Goal: Information Seeking & Learning: Check status

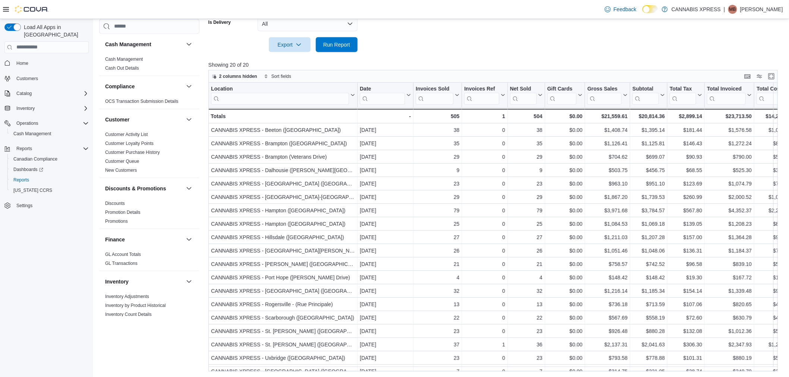
scroll to position [24, 0]
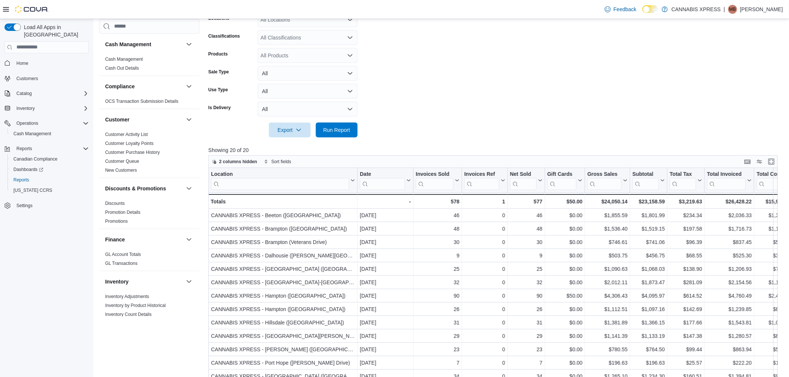
scroll to position [19, 0]
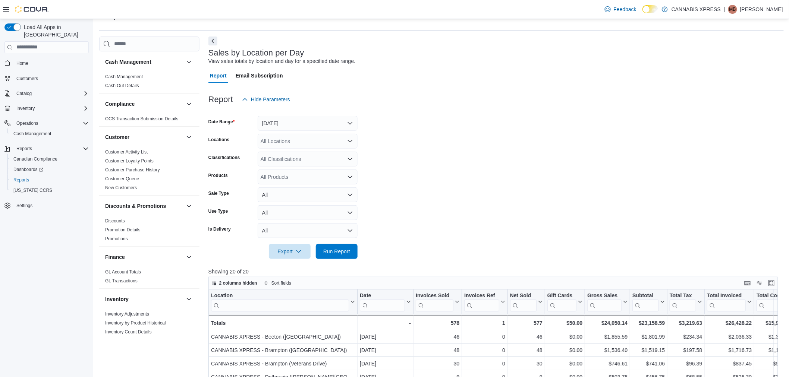
click at [310, 139] on div "All Locations" at bounding box center [308, 141] width 100 height 15
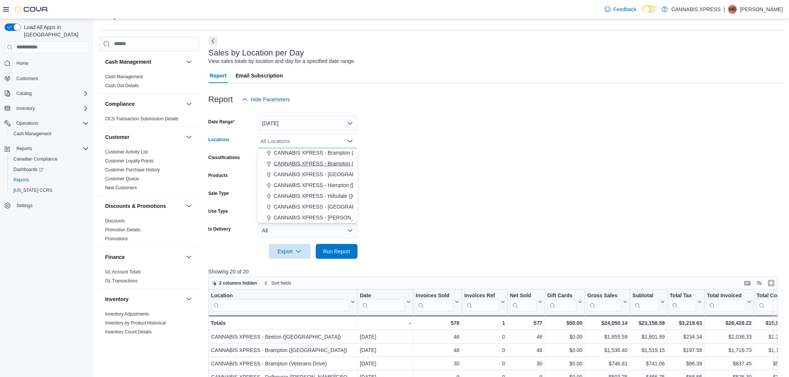
scroll to position [41, 0]
click at [327, 215] on button "CANNABIS XPRESS - [GEOGRAPHIC_DATA] ([GEOGRAPHIC_DATA])" at bounding box center [308, 220] width 100 height 11
click at [426, 175] on form "Date Range Today Locations CANNABIS XPRESS - Ridgetown (Main Street) Combo box.…" at bounding box center [495, 183] width 575 height 152
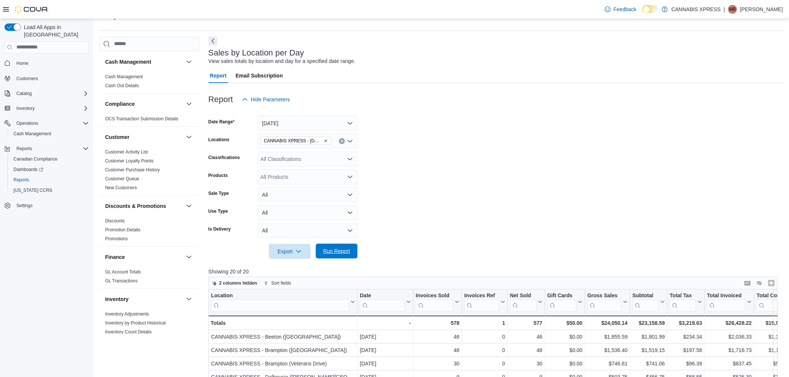
click at [336, 251] on span "Run Report" at bounding box center [336, 251] width 27 height 7
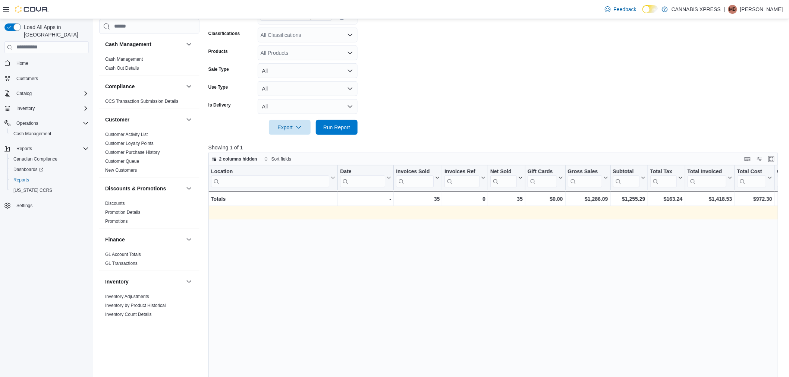
scroll to position [0, 808]
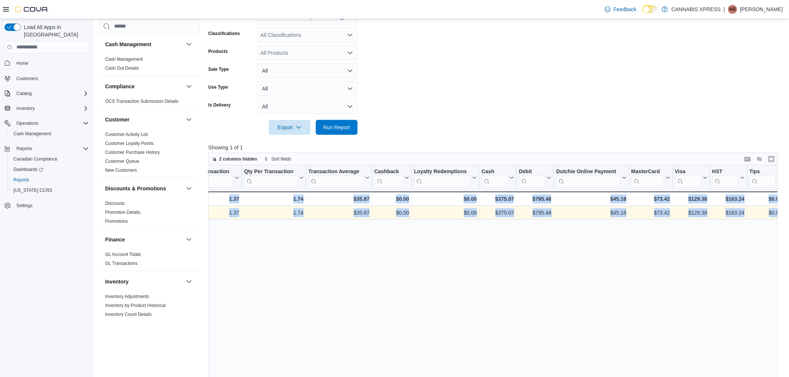
drag, startPoint x: 576, startPoint y: 214, endPoint x: 1068, endPoint y: 204, distance: 492.3
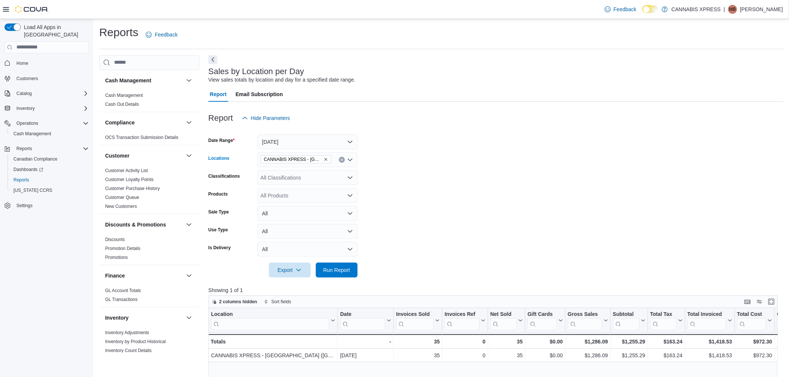
click at [342, 159] on icon "Clear input" at bounding box center [342, 160] width 2 height 2
click at [339, 271] on span "Run Report" at bounding box center [336, 269] width 27 height 7
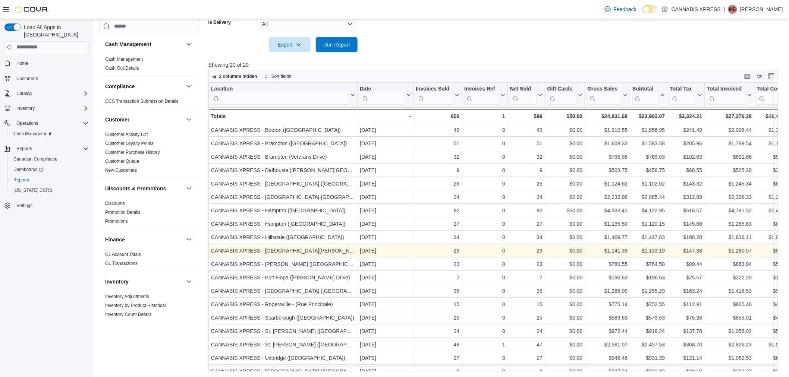
scroll to position [24, 0]
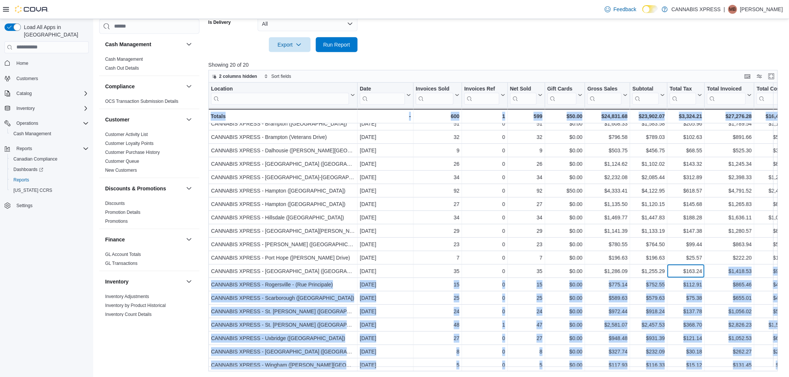
drag, startPoint x: 702, startPoint y: 268, endPoint x: 1307, endPoint y: 301, distance: 604.9
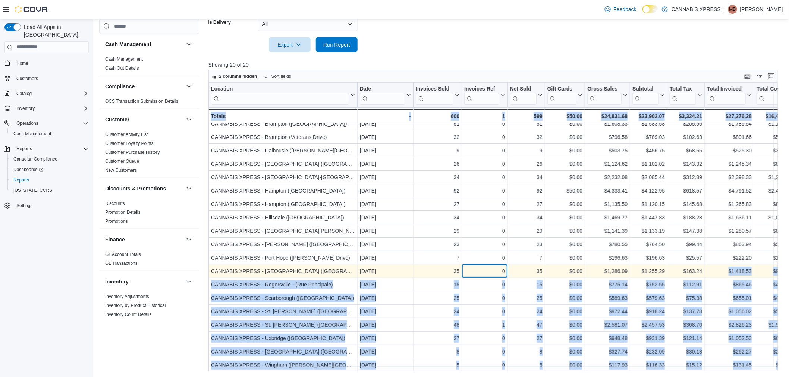
click at [480, 270] on div "0" at bounding box center [484, 271] width 41 height 9
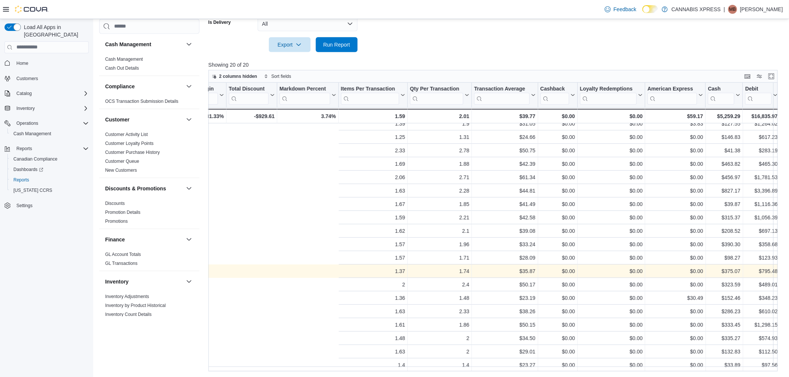
scroll to position [24, 893]
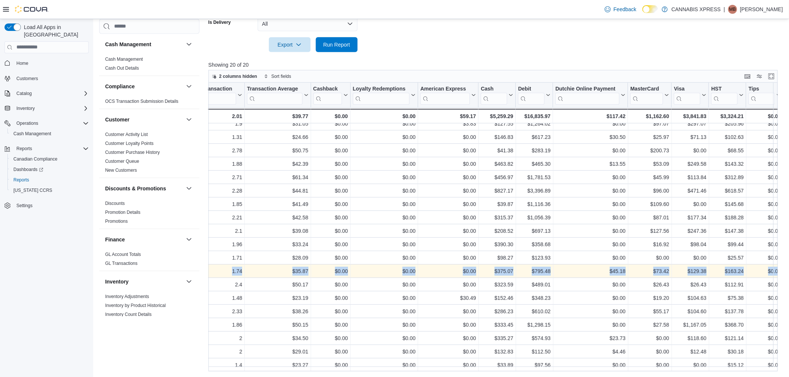
drag, startPoint x: 527, startPoint y: 263, endPoint x: 776, endPoint y: 263, distance: 249.4
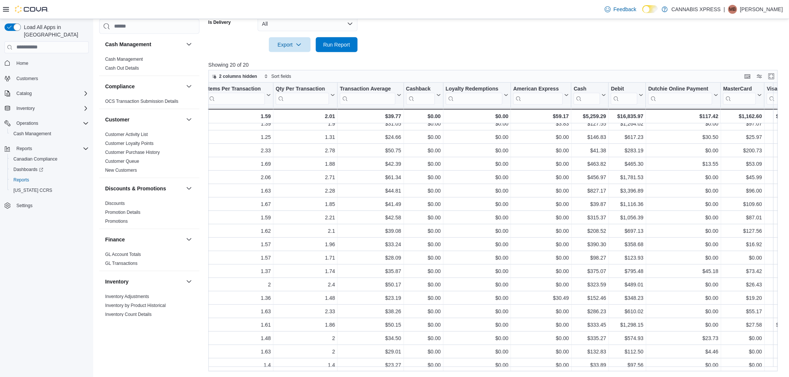
scroll to position [24, 881]
